Goal: Task Accomplishment & Management: Manage account settings

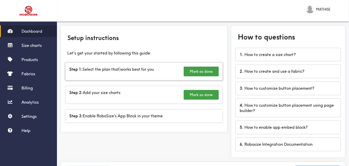
click at [120, 66] on div "Step 1: Select the plan that works best for you [PERSON_NAME] as done" at bounding box center [144, 71] width 157 height 17
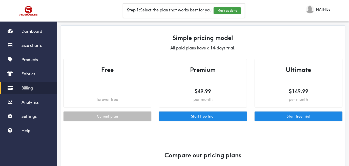
click at [119, 80] on div "Free forever free" at bounding box center [107, 83] width 87 height 48
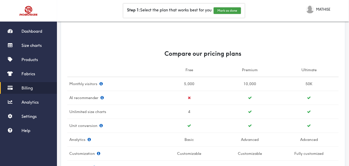
scroll to position [51, 0]
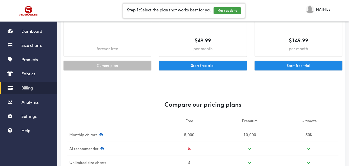
click at [225, 14] on div "Step 1: Select the plan that works best for you [PERSON_NAME] as done" at bounding box center [184, 11] width 122 height 14
click at [229, 8] on button "Mark as done" at bounding box center [227, 10] width 27 height 7
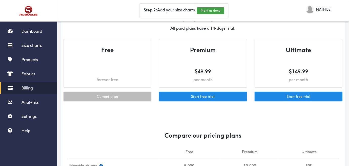
scroll to position [0, 0]
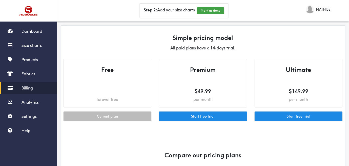
drag, startPoint x: 214, startPoint y: 11, endPoint x: 166, endPoint y: 27, distance: 50.9
click at [28, 75] on span "Fabrics" at bounding box center [29, 73] width 14 height 5
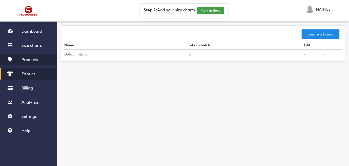
click at [27, 57] on span "Products" at bounding box center [30, 59] width 16 height 5
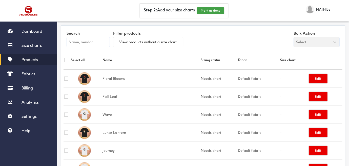
click at [253, 79] on td "Default fabric" at bounding box center [258, 78] width 42 height 18
click at [272, 75] on tr "Floral Blooms Needs chart Default fabric - Edit" at bounding box center [203, 78] width 279 height 18
click at [279, 75] on td "-" at bounding box center [293, 78] width 29 height 18
drag, startPoint x: 261, startPoint y: 79, endPoint x: 259, endPoint y: 80, distance: 2.6
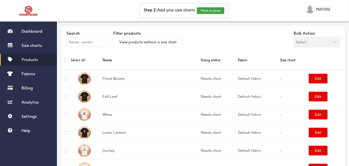
click at [259, 80] on td "Default fabric" at bounding box center [258, 78] width 42 height 18
drag, startPoint x: 272, startPoint y: 78, endPoint x: 276, endPoint y: 78, distance: 4.1
click at [279, 78] on td "-" at bounding box center [293, 78] width 29 height 18
drag, startPoint x: 300, startPoint y: 50, endPoint x: 302, endPoint y: 44, distance: 6.3
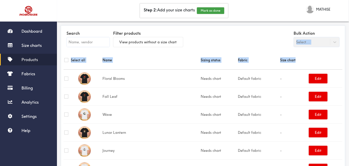
click at [68, 78] on input "checkbox" at bounding box center [66, 78] width 4 height 4
checkbox input "true"
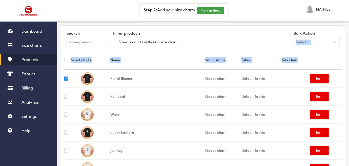
click at [138, 65] on th "Name" at bounding box center [157, 60] width 95 height 19
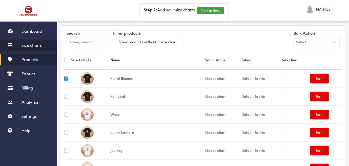
click at [33, 47] on span "Size charts" at bounding box center [32, 45] width 20 height 5
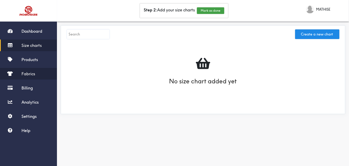
click at [34, 69] on link "Fabrics" at bounding box center [28, 74] width 57 height 12
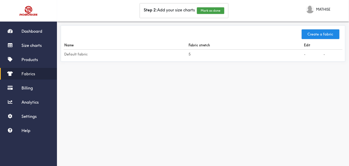
click at [31, 95] on div "Dashboard Size charts Products Fabrics Billing Analytics Settings Help" at bounding box center [28, 80] width 57 height 111
click at [24, 14] on img at bounding box center [29, 11] width 38 height 14
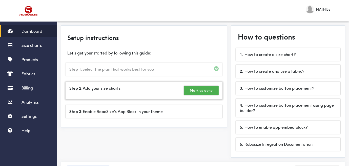
click at [211, 94] on button "Mark as done" at bounding box center [201, 91] width 35 height 10
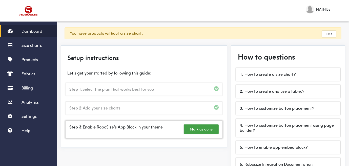
click at [141, 128] on div "Step 3: Enable RoboSize's App Block in your theme Mark as done" at bounding box center [144, 129] width 157 height 17
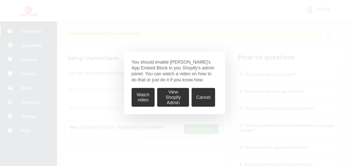
click at [141, 128] on div "You should enable [PERSON_NAME]'s App Embed Block in you Shopify's admin panel.…" at bounding box center [174, 83] width 349 height 166
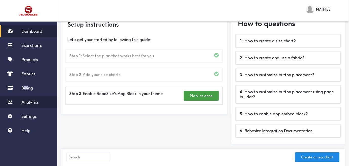
scroll to position [34, 0]
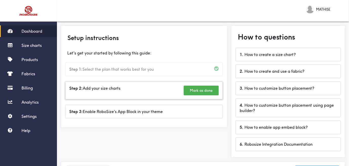
click at [193, 91] on button "Mark as done" at bounding box center [201, 91] width 35 height 10
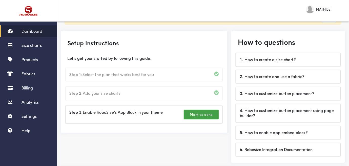
scroll to position [34, 0]
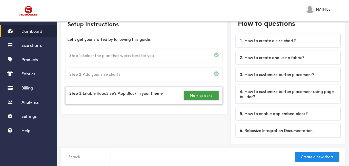
click at [132, 91] on div "Step 3: Enable RoboSize's App Block in your theme Mark as done" at bounding box center [144, 95] width 157 height 17
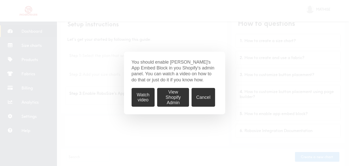
click at [146, 94] on button "Watch video" at bounding box center [143, 97] width 23 height 19
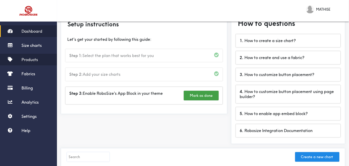
click at [23, 59] on span "Products" at bounding box center [30, 59] width 16 height 5
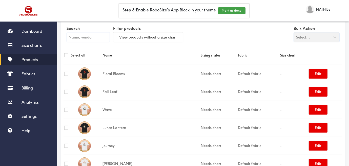
scroll to position [34, 0]
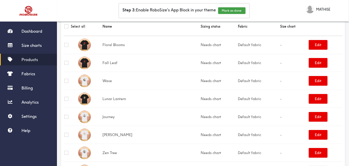
click at [152, 46] on td "Floral Blooms" at bounding box center [151, 45] width 98 height 18
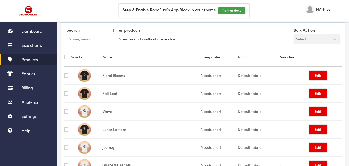
scroll to position [0, 0]
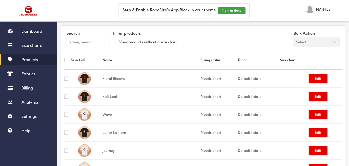
drag, startPoint x: 194, startPoint y: 85, endPoint x: 191, endPoint y: 81, distance: 5.6
click at [200, 85] on td "Needs chart" at bounding box center [218, 78] width 37 height 18
click at [200, 80] on td "Needs chart" at bounding box center [218, 78] width 37 height 18
drag, startPoint x: 190, startPoint y: 80, endPoint x: 150, endPoint y: 81, distance: 40.3
click at [200, 80] on td "Needs chart" at bounding box center [218, 78] width 37 height 18
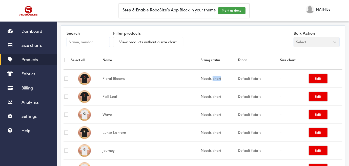
click at [66, 76] on input "checkbox" at bounding box center [66, 78] width 4 height 4
checkbox input "true"
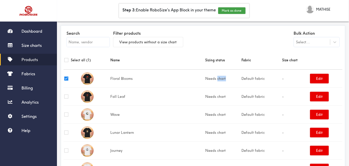
click at [206, 80] on td "Needs chart" at bounding box center [223, 78] width 36 height 18
click at [299, 38] on div "Select..." at bounding box center [317, 42] width 46 height 10
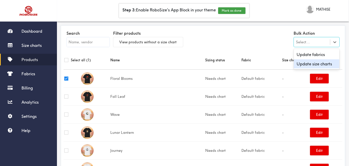
click at [308, 61] on div "Update size charts" at bounding box center [317, 63] width 46 height 9
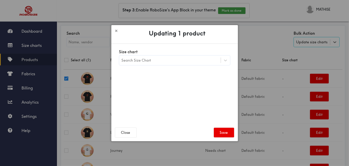
click at [181, 53] on label "Size chart" at bounding box center [174, 52] width 111 height 8
click at [178, 62] on div "Search Size Chart" at bounding box center [170, 60] width 102 height 9
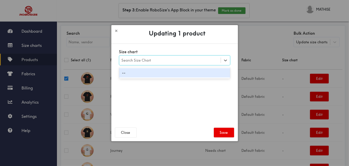
click at [149, 72] on div "--" at bounding box center [174, 72] width 111 height 9
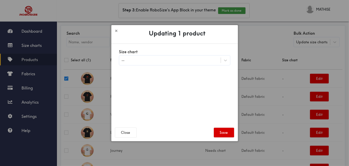
click at [218, 133] on button "Save" at bounding box center [224, 133] width 20 height 10
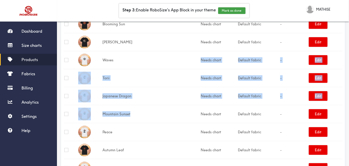
drag, startPoint x: 157, startPoint y: 22, endPoint x: 156, endPoint y: -2, distance: 24.3
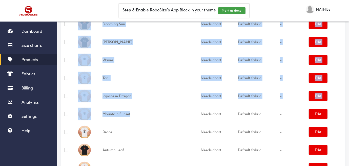
scroll to position [169, 0]
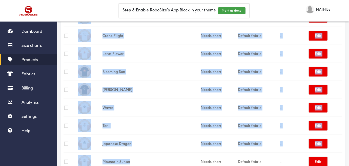
click at [71, 63] on td at bounding box center [71, 72] width 14 height 18
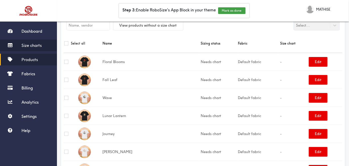
click at [21, 46] on link "Size charts" at bounding box center [28, 45] width 57 height 12
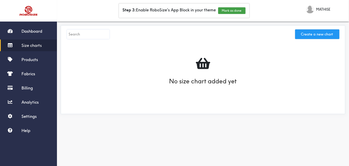
click at [299, 34] on button "Create a new chart" at bounding box center [317, 34] width 44 height 10
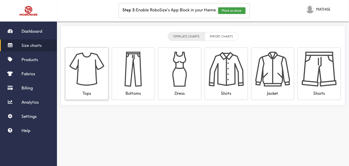
click at [84, 77] on img at bounding box center [86, 69] width 35 height 35
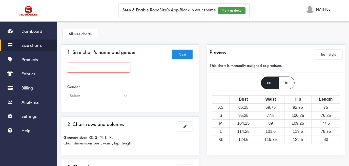
click at [111, 69] on input "text" at bounding box center [98, 68] width 63 height 10
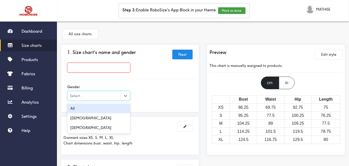
click at [106, 100] on div "Select..." at bounding box center [98, 96] width 63 height 10
click at [100, 112] on div "All" at bounding box center [98, 109] width 63 height 10
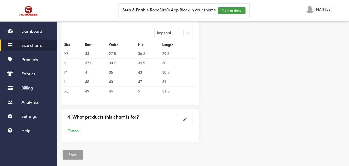
scroll to position [164, 0]
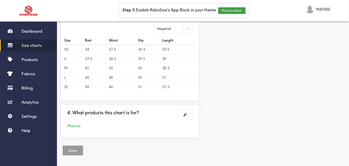
drag, startPoint x: 127, startPoint y: 79, endPoint x: 121, endPoint y: 72, distance: 8.9
click at [126, 78] on td "40" at bounding box center [122, 77] width 29 height 9
click at [119, 74] on td "40" at bounding box center [122, 77] width 29 height 9
click at [106, 78] on td "45" at bounding box center [96, 77] width 24 height 9
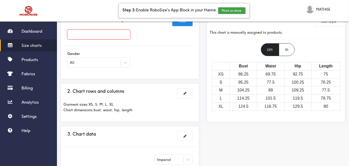
scroll to position [29, 0]
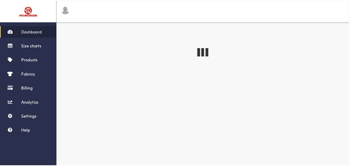
scroll to position [5, 0]
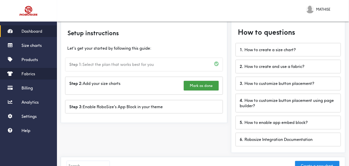
click at [31, 76] on span "Fabrics" at bounding box center [29, 73] width 14 height 5
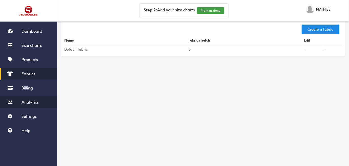
click at [33, 100] on span "Analytics" at bounding box center [30, 101] width 17 height 5
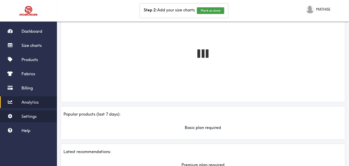
click at [36, 115] on span "Settings" at bounding box center [29, 116] width 15 height 5
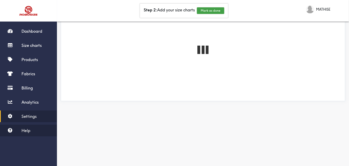
click at [32, 130] on link "Help" at bounding box center [28, 131] width 57 height 12
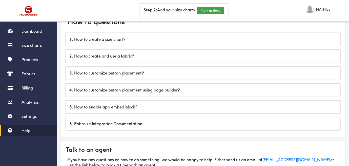
scroll to position [84, 0]
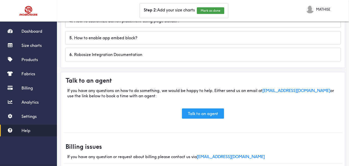
click at [204, 111] on link "Talk to an agent" at bounding box center [203, 113] width 42 height 10
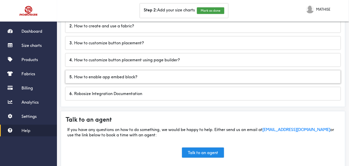
scroll to position [37, 0]
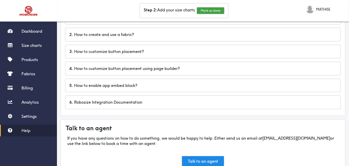
click at [288, 139] on link "support@robosize.com" at bounding box center [297, 137] width 68 height 5
click at [285, 136] on link "support@robosize.com" at bounding box center [297, 137] width 68 height 5
drag, startPoint x: 265, startPoint y: 139, endPoint x: 309, endPoint y: 137, distance: 43.6
click at [309, 137] on div "If you have any questions on how to do something, we would be happy to help. Ei…" at bounding box center [203, 155] width 279 height 41
copy div "support@robosize.com"
